Goal: Task Accomplishment & Management: Manage account settings

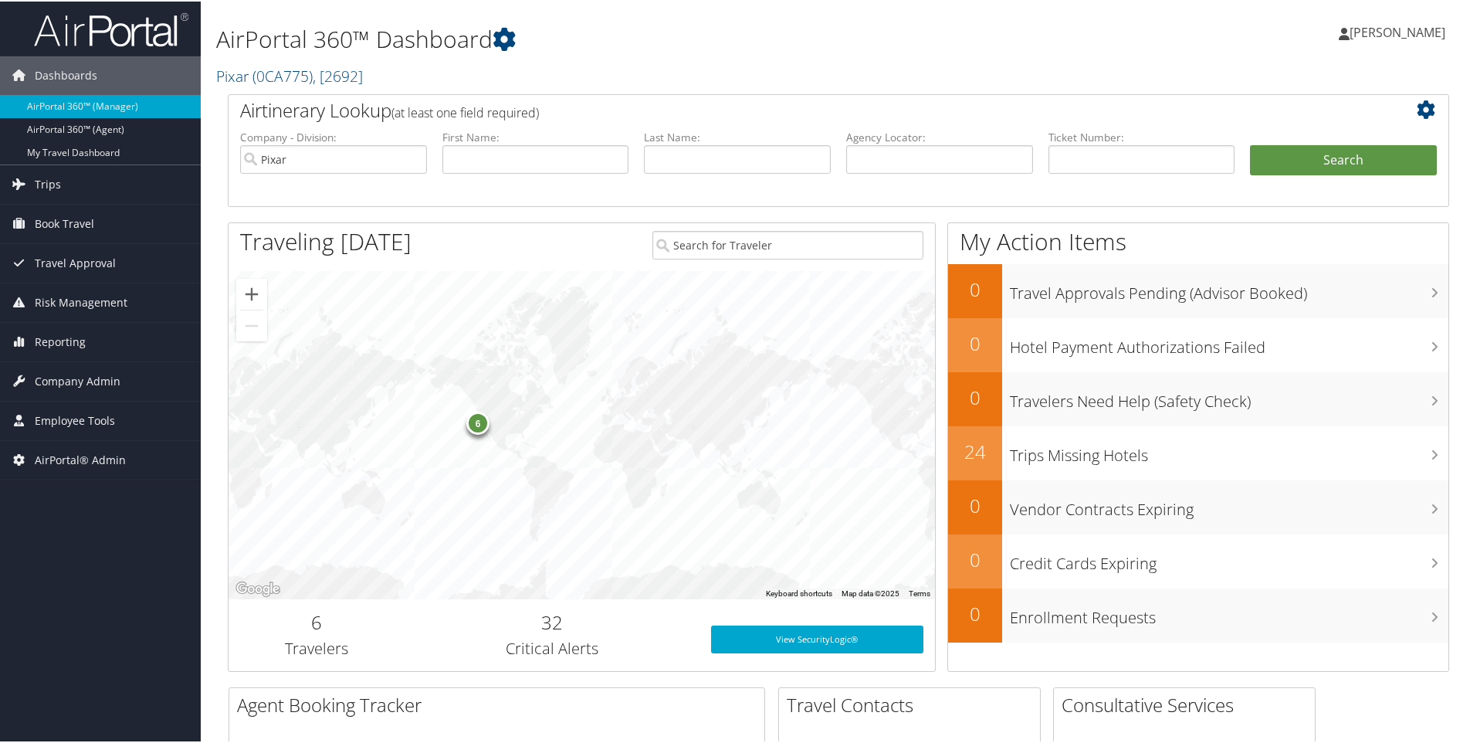
click at [388, 76] on h2 "Pixar ( 0CA775 ) , [ 2692 ]" at bounding box center [631, 73] width 830 height 26
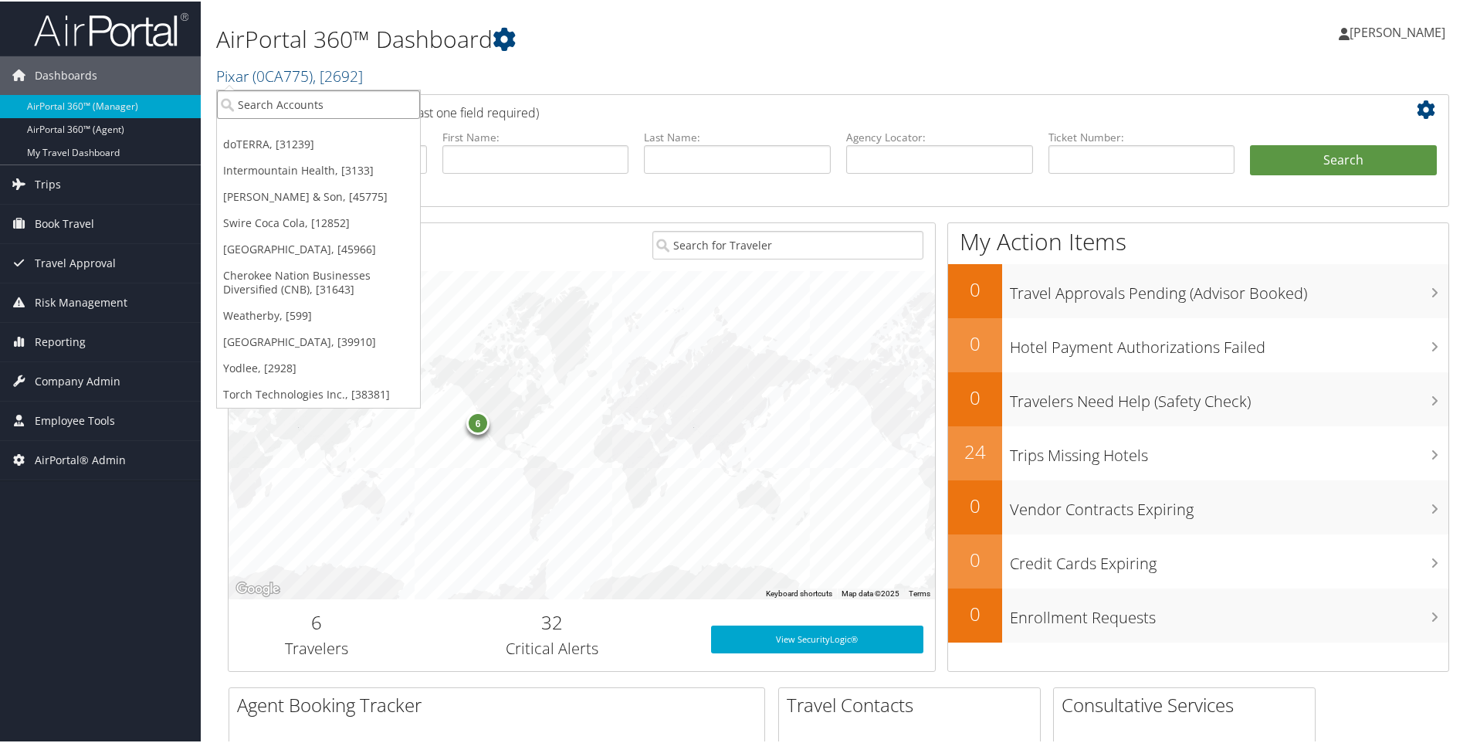
click at [330, 100] on input "search" at bounding box center [318, 103] width 203 height 29
type input "sorenso"
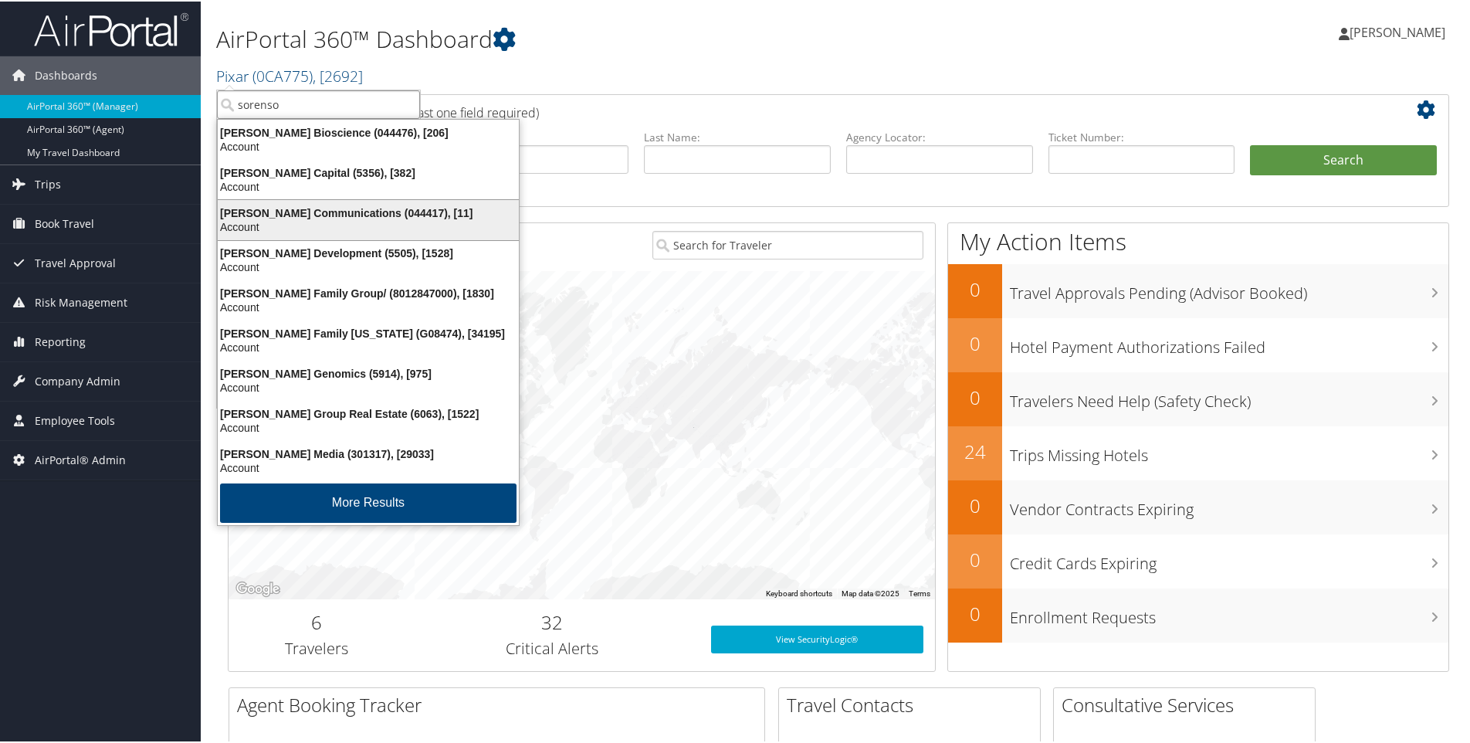
click at [262, 208] on div "Sorenson Communications (044417), [11]" at bounding box center [368, 212] width 320 height 14
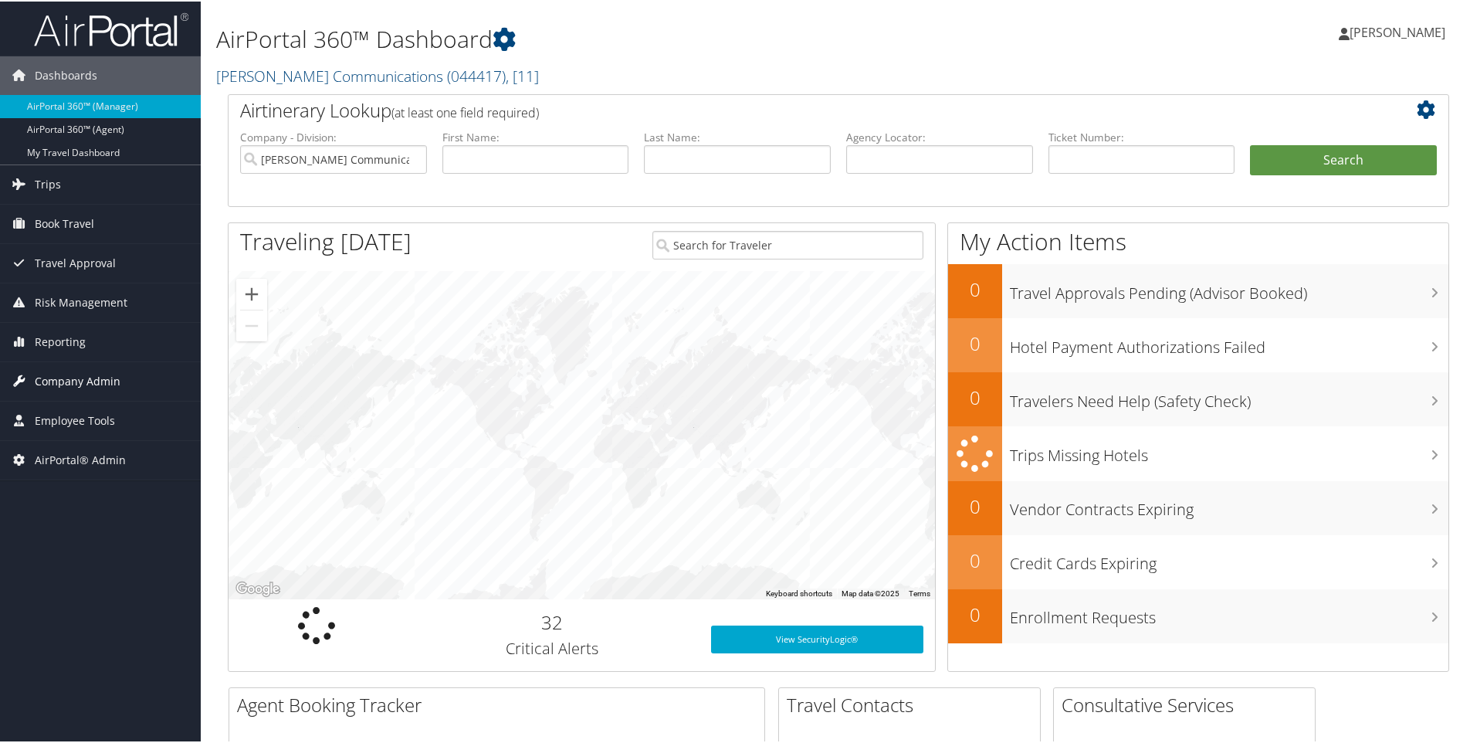
click at [108, 382] on span "Company Admin" at bounding box center [78, 379] width 86 height 39
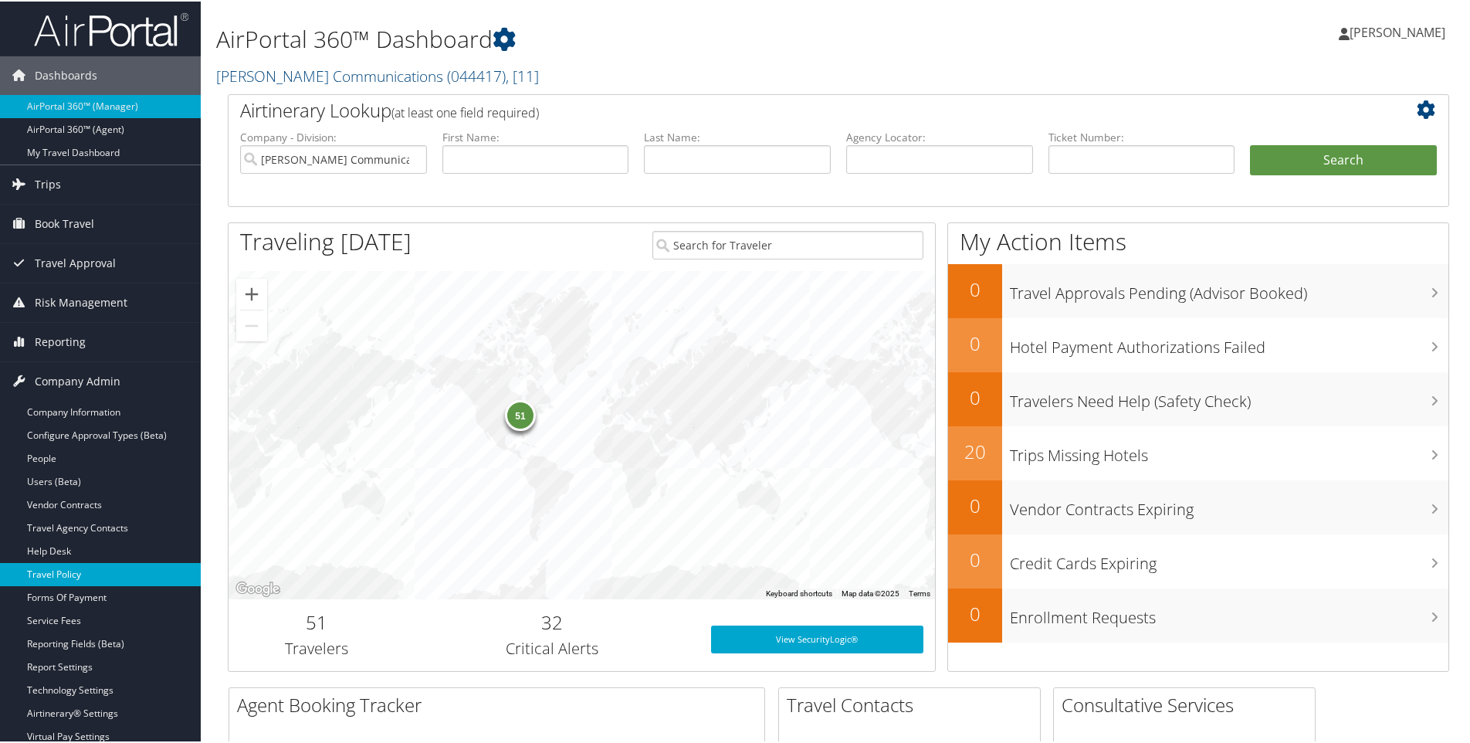
click at [72, 571] on link "Travel Policy" at bounding box center [100, 572] width 201 height 23
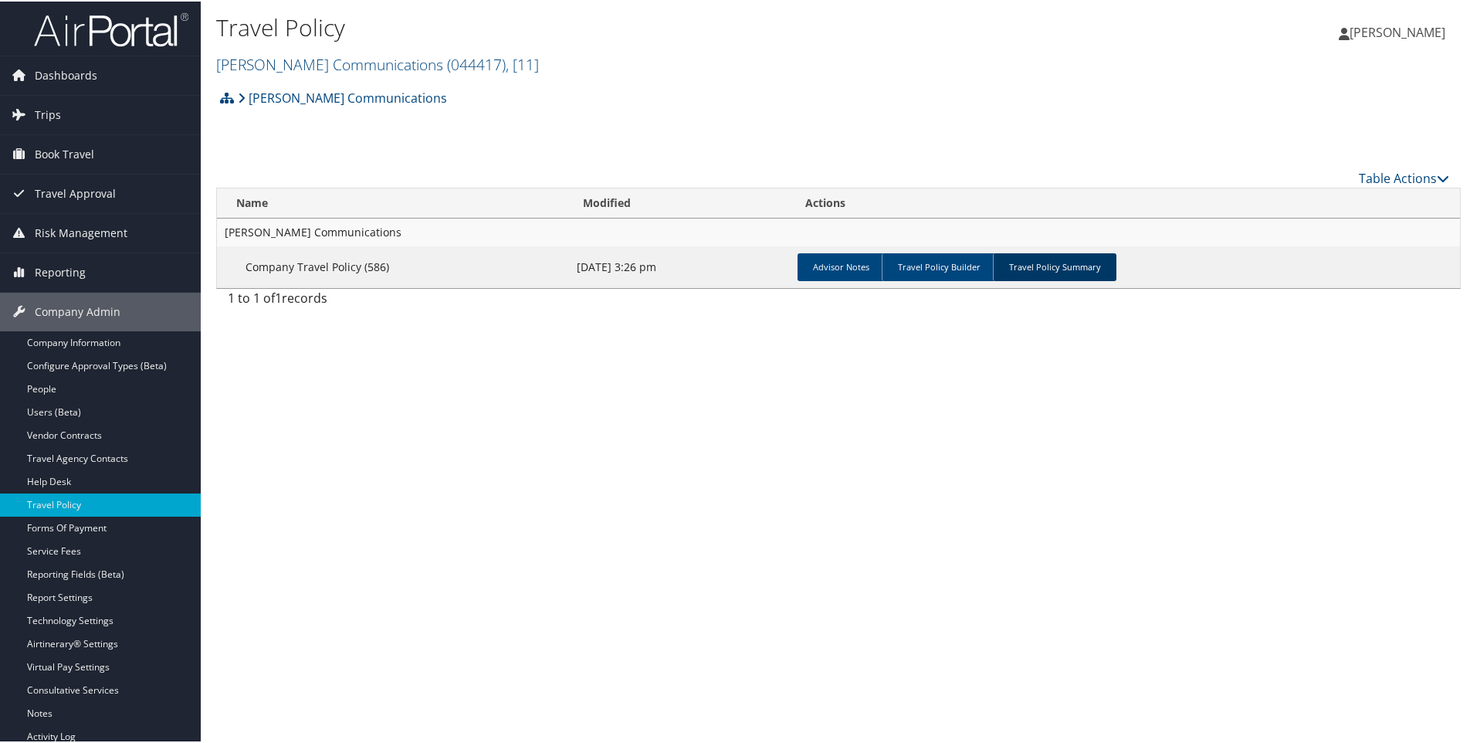
click at [1032, 262] on link "Travel Policy Summary" at bounding box center [1055, 266] width 124 height 28
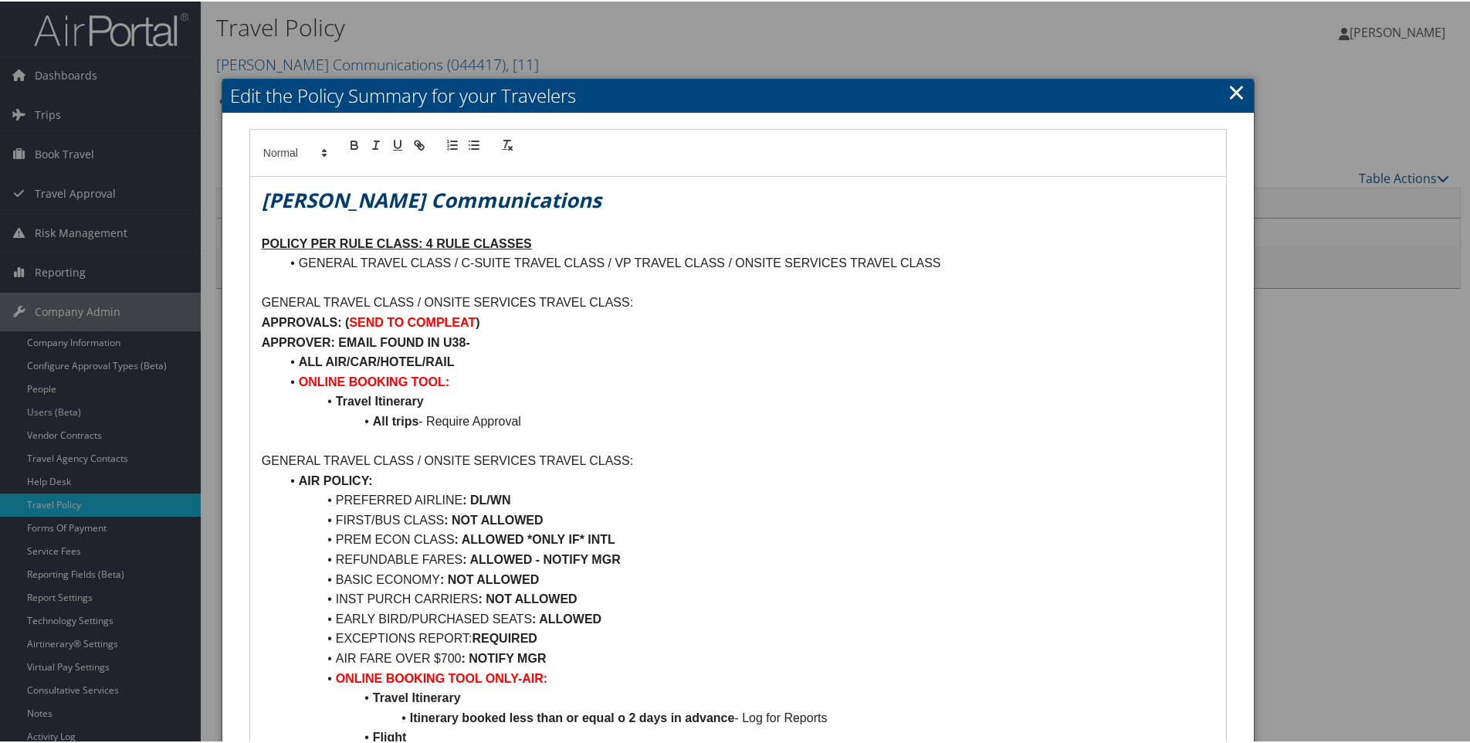
click at [1228, 89] on link "×" at bounding box center [1236, 90] width 18 height 31
